Goal: Information Seeking & Learning: Learn about a topic

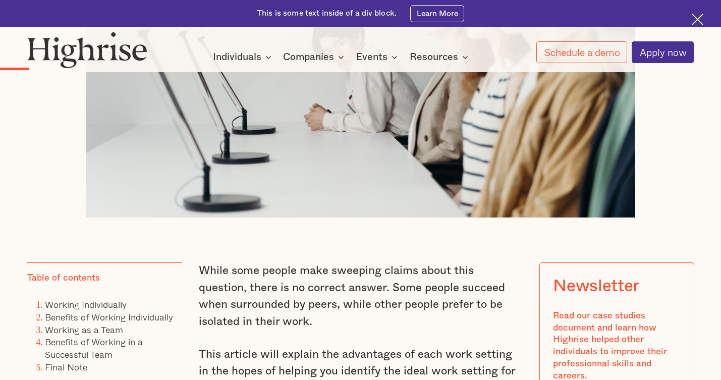
scroll to position [571, 0]
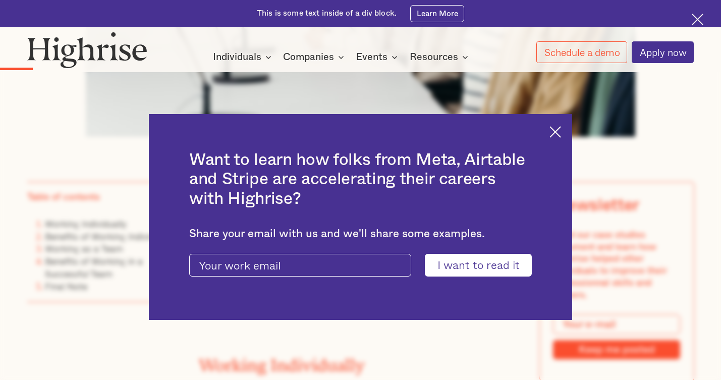
click at [557, 131] on img at bounding box center [555, 132] width 12 height 12
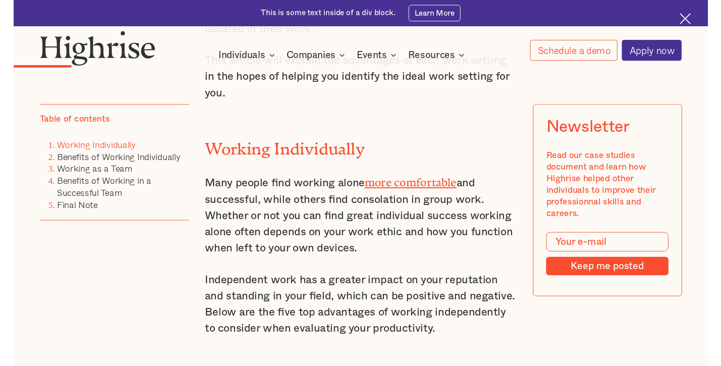
scroll to position [792, 0]
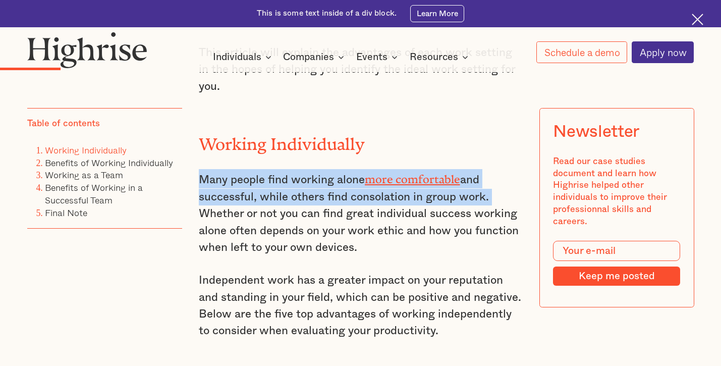
drag, startPoint x: 196, startPoint y: 172, endPoint x: 500, endPoint y: 190, distance: 304.1
copy p "Many people find working alone more comfortable and successful, while others fi…"
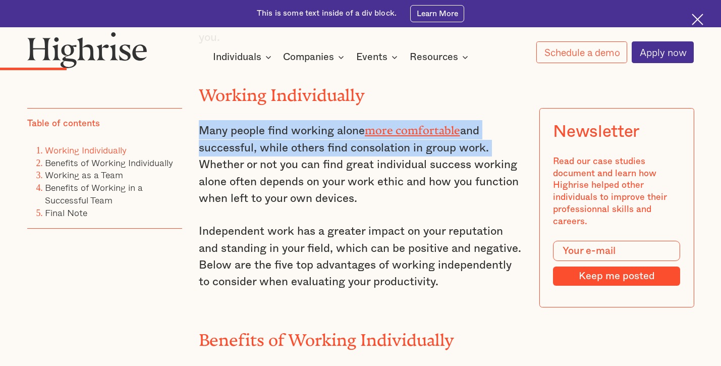
scroll to position [841, 0]
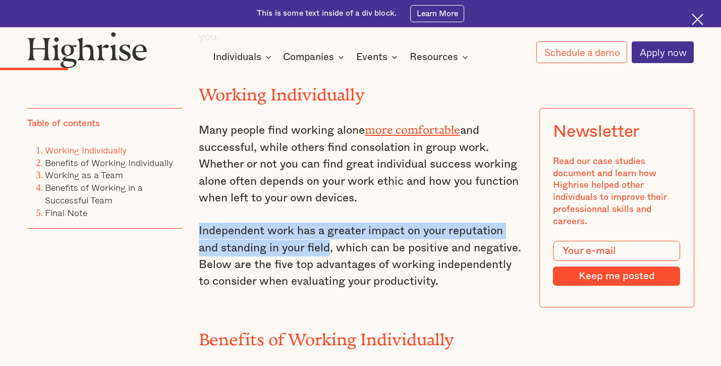
drag, startPoint x: 197, startPoint y: 221, endPoint x: 329, endPoint y: 231, distance: 132.5
copy p "Independent work has a greater impact on your reputation and standing in your f…"
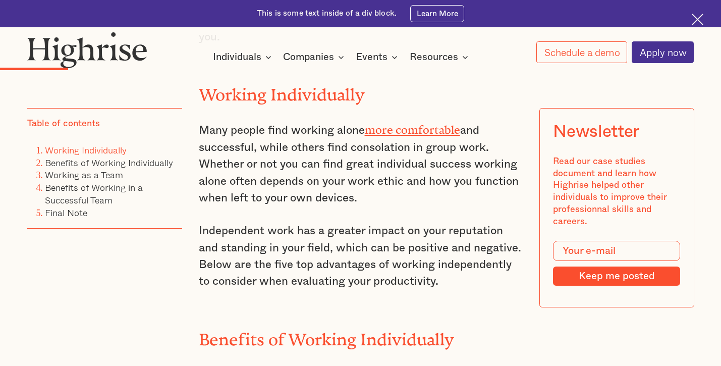
click at [406, 243] on p "Independent work has a greater impact on your reputation and standing in your f…" at bounding box center [361, 256] width 324 height 68
click at [697, 15] on img at bounding box center [697, 20] width 12 height 12
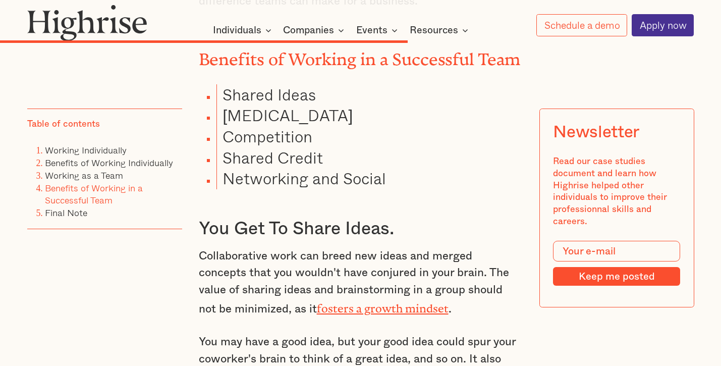
scroll to position [3206, 0]
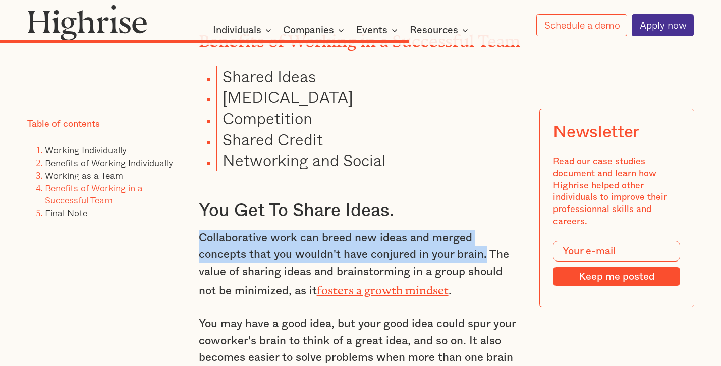
drag, startPoint x: 433, startPoint y: 214, endPoint x: 196, endPoint y: 195, distance: 237.8
copy p "Collaborative work can breed new ideas and merged concepts that you wouldn't ha…"
